Goal: Information Seeking & Learning: Learn about a topic

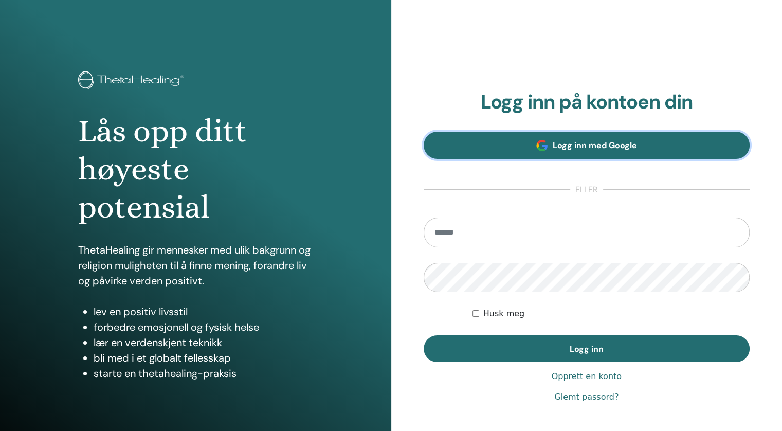
click at [613, 148] on font "Logg inn med Google" at bounding box center [595, 145] width 84 height 11
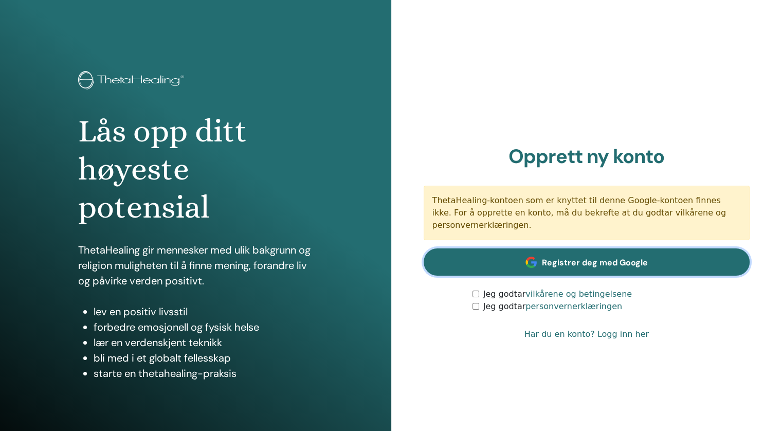
click at [617, 257] on font "Registrer deg med Google" at bounding box center [595, 262] width 106 height 11
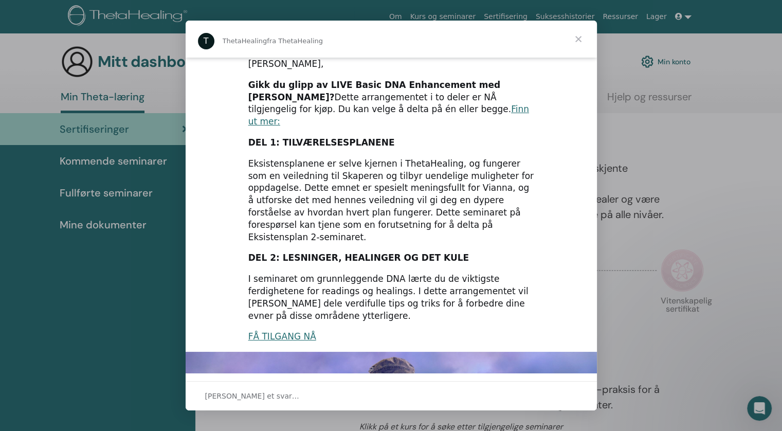
scroll to position [14, 0]
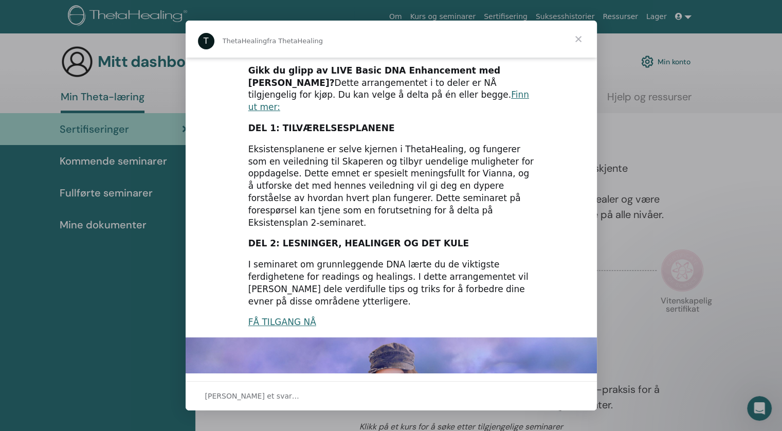
click at [598, 240] on div "Intercom-budbringer" at bounding box center [391, 215] width 782 height 431
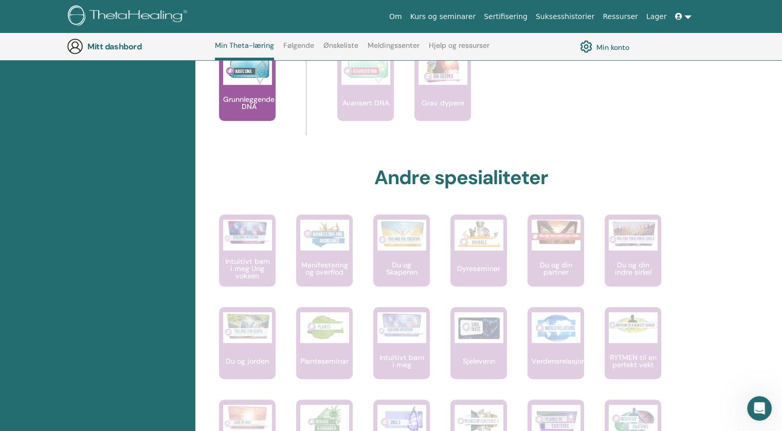
scroll to position [447, 0]
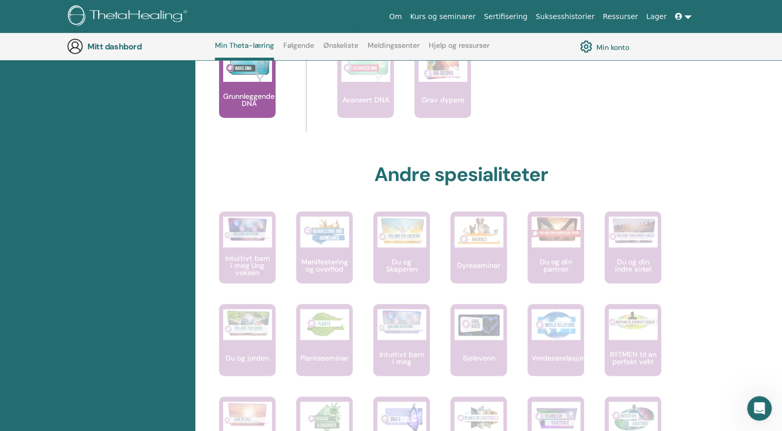
drag, startPoint x: 774, startPoint y: 175, endPoint x: 775, endPoint y: 197, distance: 22.2
click at [775, 197] on div "Hallo, Marian Reisen din starter her; velkommen til ThetaLearning HQ. Lær den v…" at bounding box center [488, 200] width 586 height 1014
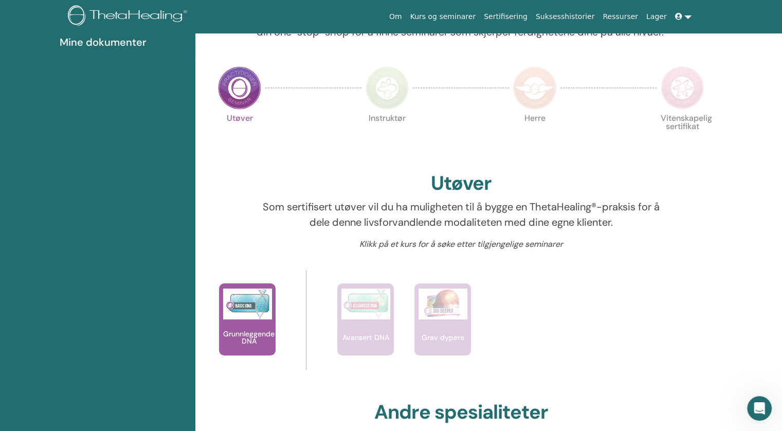
scroll to position [0, 0]
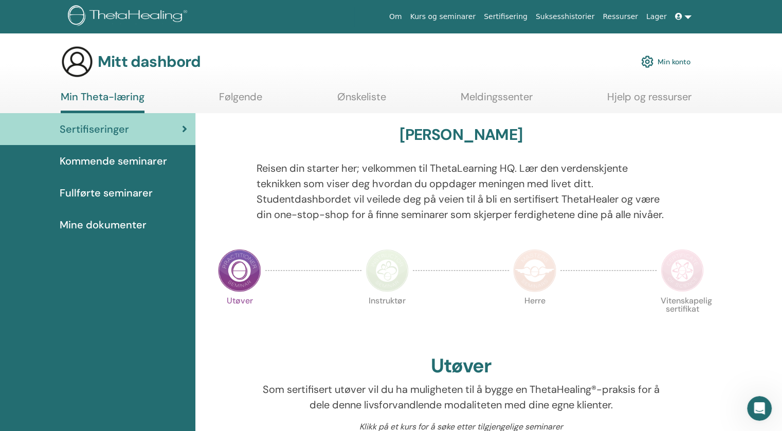
click at [232, 292] on img at bounding box center [239, 270] width 43 height 43
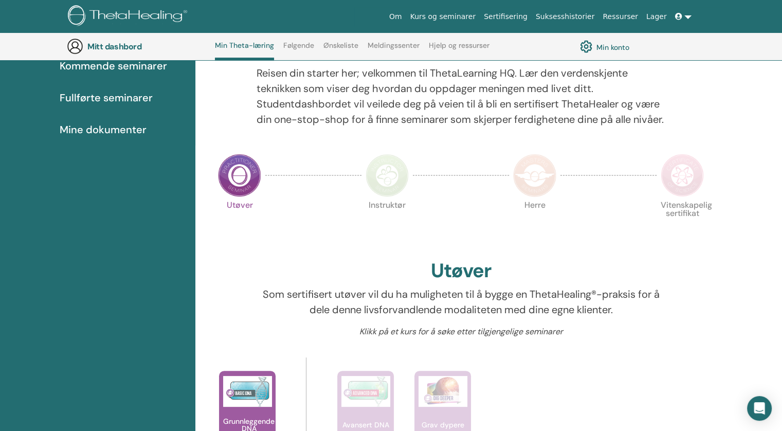
scroll to position [111, 0]
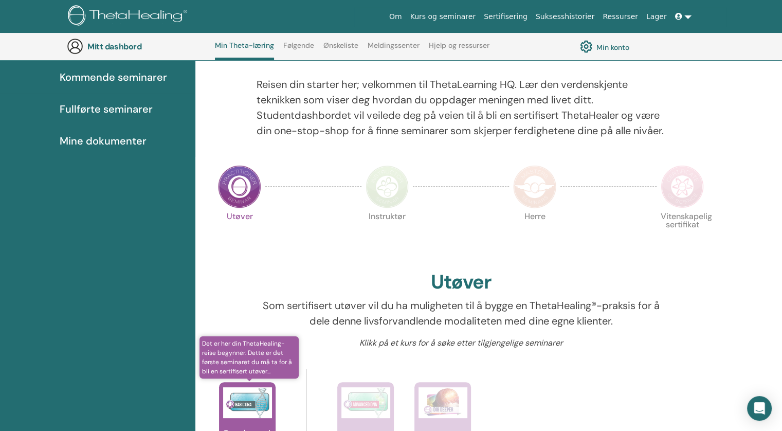
click at [246, 418] on img at bounding box center [247, 402] width 49 height 31
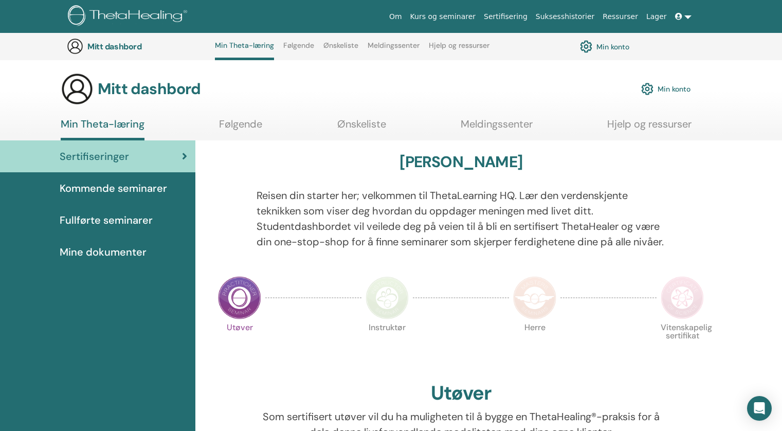
scroll to position [111, 0]
